Goal: Transaction & Acquisition: Subscribe to service/newsletter

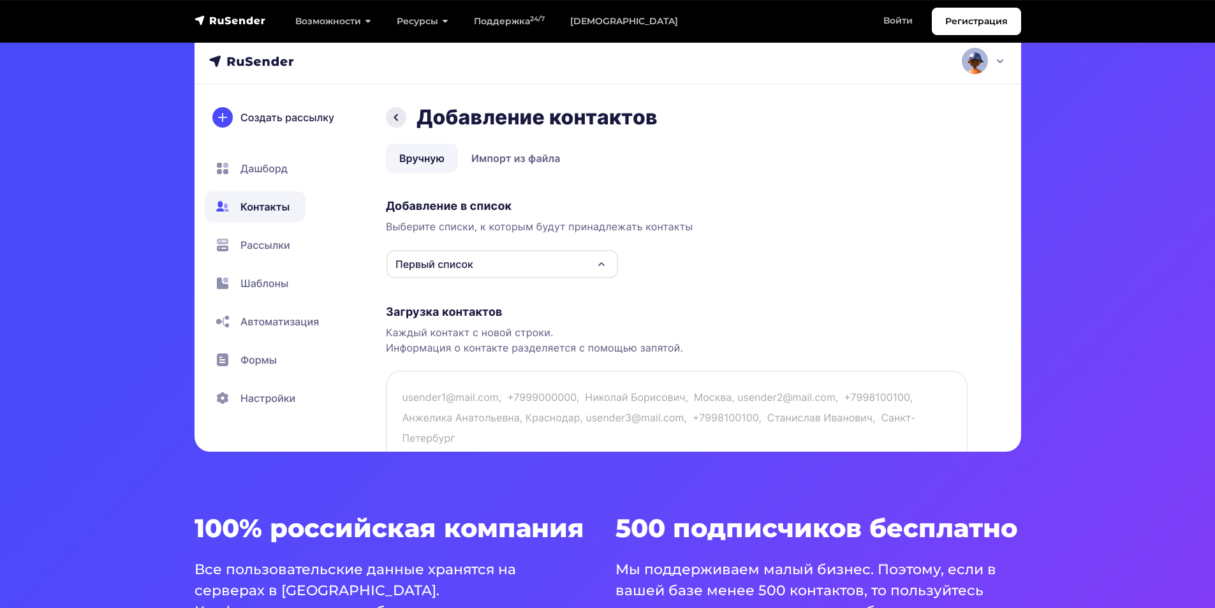
scroll to position [446, 0]
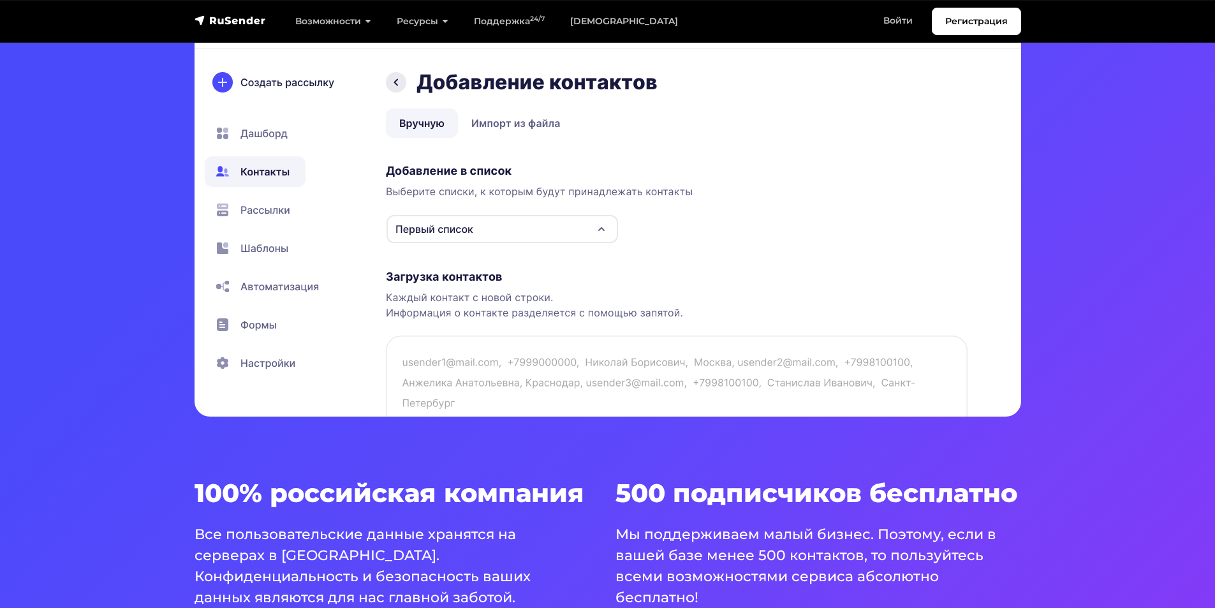
click at [656, 378] on img at bounding box center [608, 193] width 827 height 446
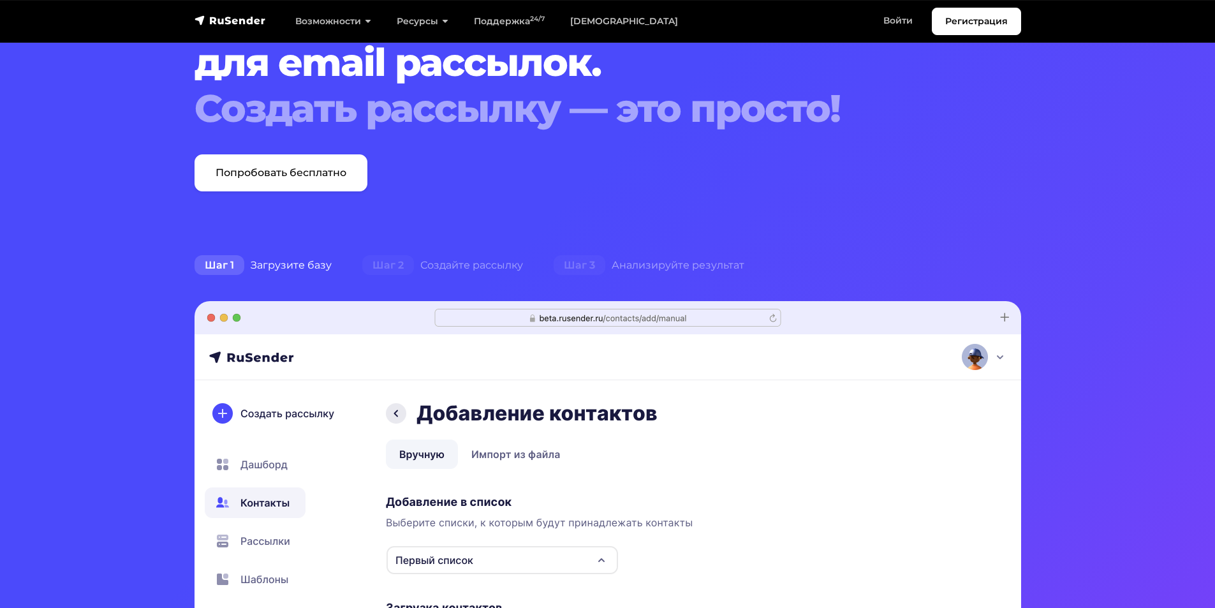
scroll to position [128, 0]
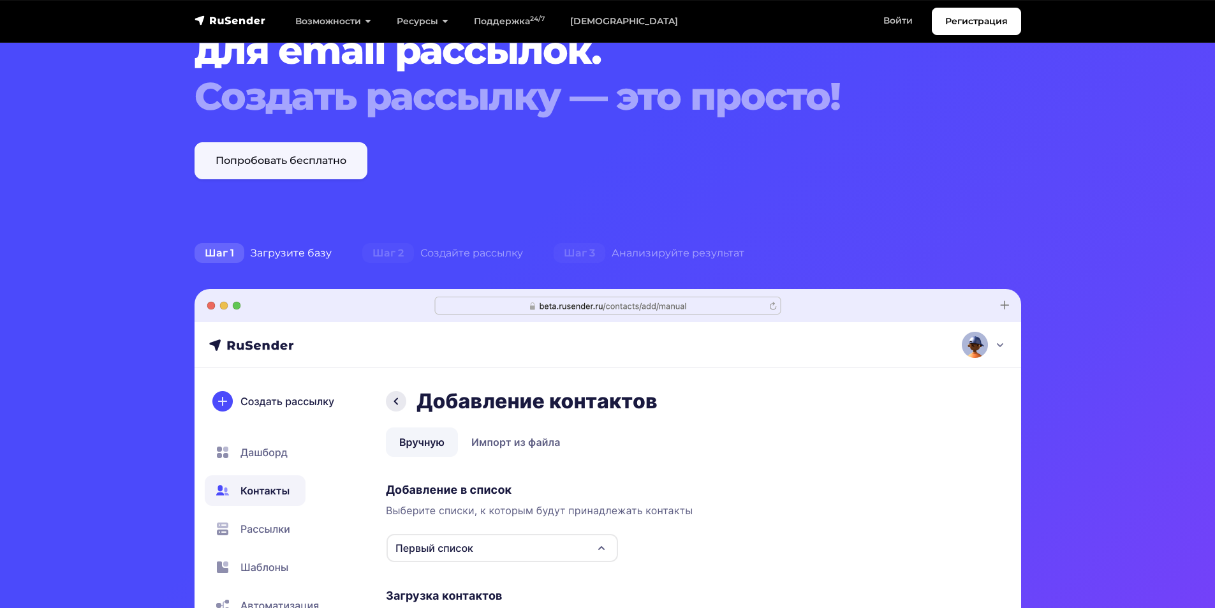
click at [350, 165] on link "Попробовать бесплатно" at bounding box center [281, 160] width 173 height 37
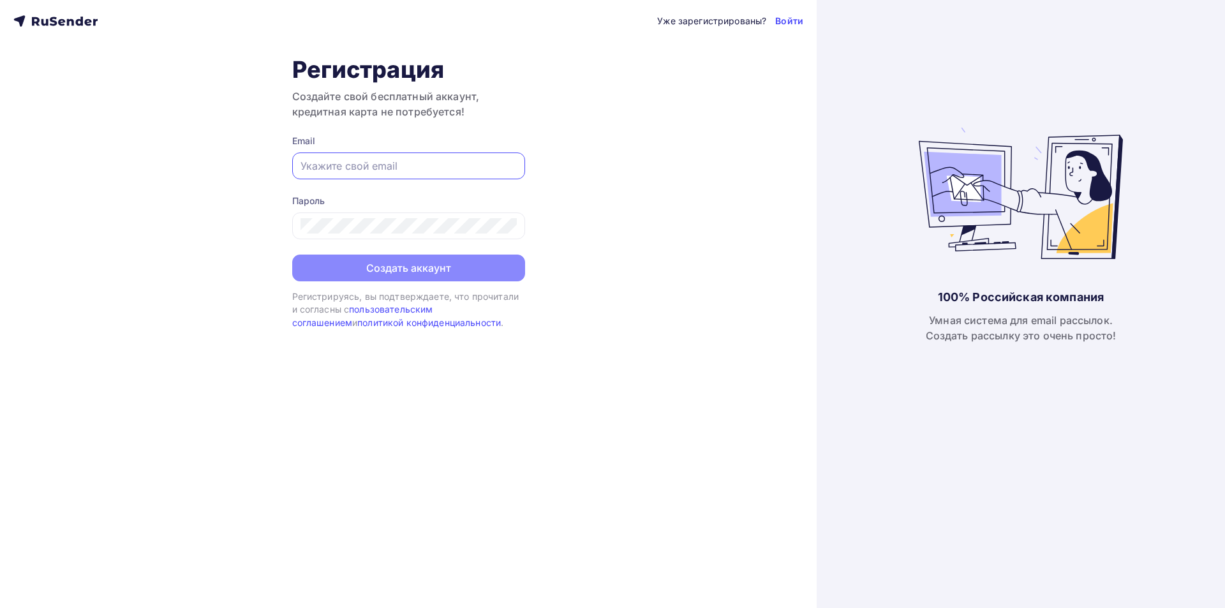
click at [336, 159] on input "text" at bounding box center [408, 165] width 216 height 15
drag, startPoint x: 462, startPoint y: 168, endPoint x: 207, endPoint y: 167, distance: 255.8
click at [207, 167] on div "Уже зарегистрированы? Войти Регистрация Создайте свой бесплатный аккаунт, креди…" at bounding box center [408, 304] width 816 height 608
type input "timafors616@mail.ru"
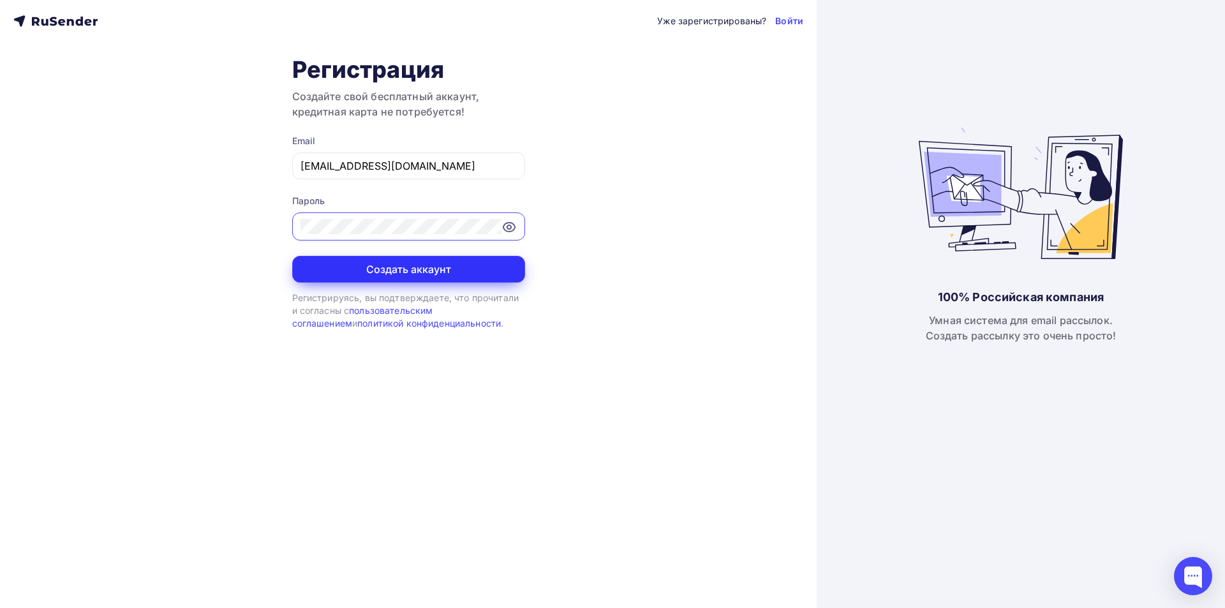
drag, startPoint x: 451, startPoint y: 260, endPoint x: 450, endPoint y: 271, distance: 10.9
click at [450, 271] on button "Создать аккаунт" at bounding box center [408, 269] width 233 height 27
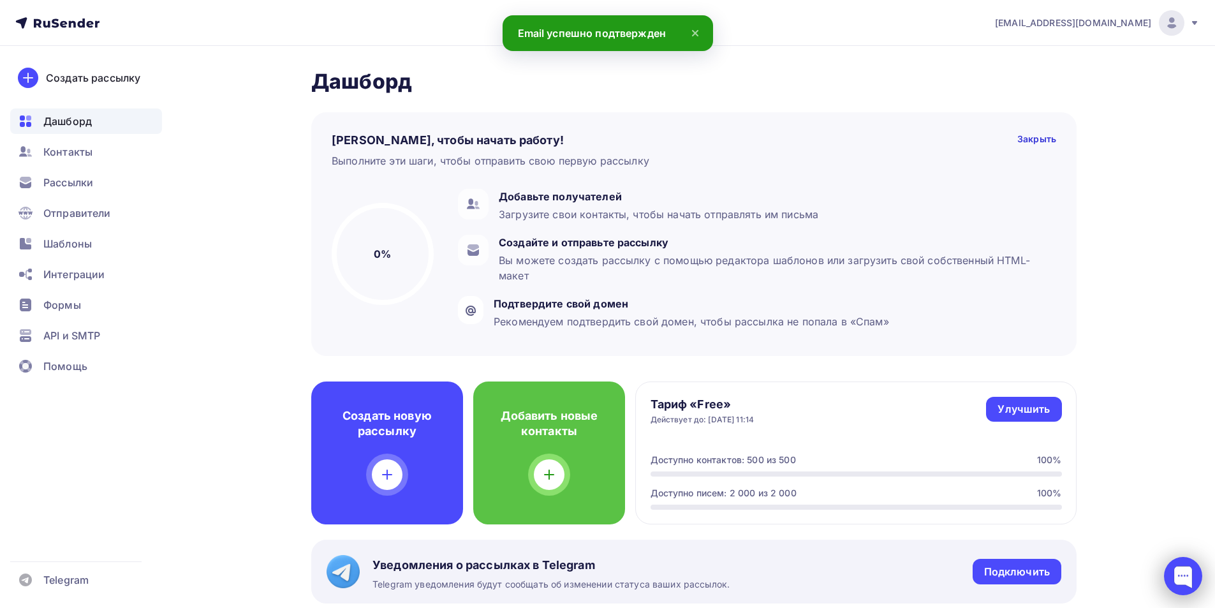
click at [1175, 575] on div at bounding box center [1183, 576] width 38 height 38
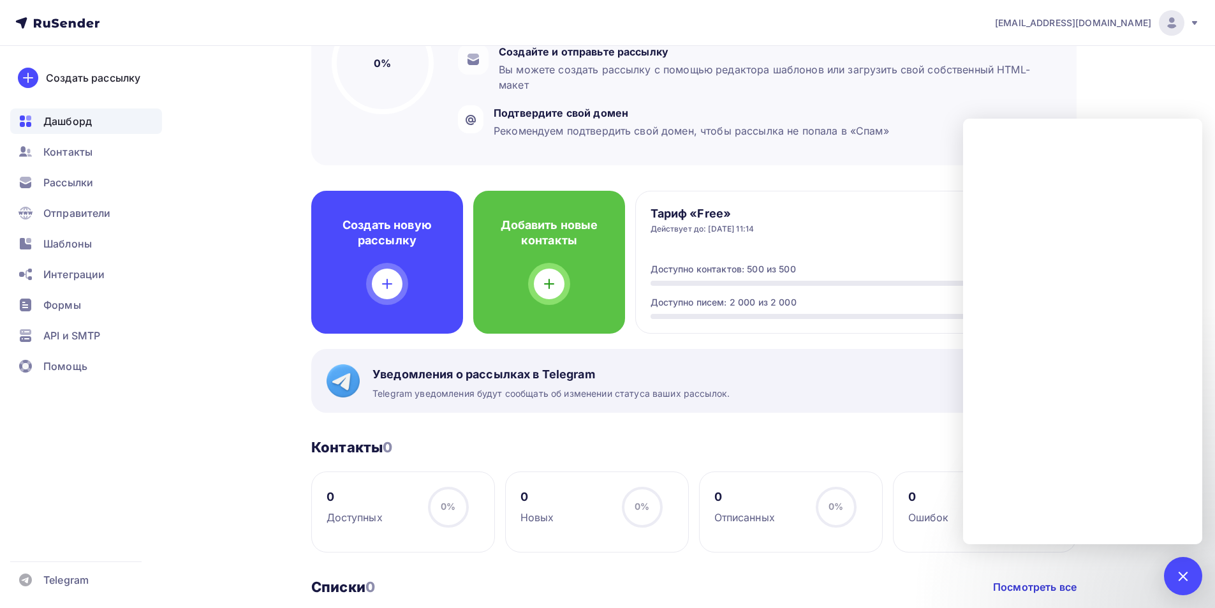
scroll to position [191, 0]
